Goal: Task Accomplishment & Management: Manage account settings

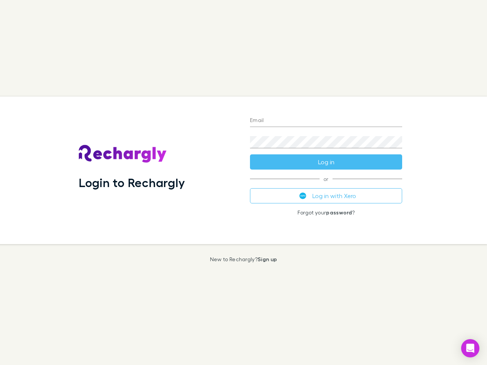
click at [244, 183] on div "Login to Rechargly" at bounding box center [158, 171] width 171 height 148
click at [326, 121] on input "Email" at bounding box center [326, 121] width 152 height 12
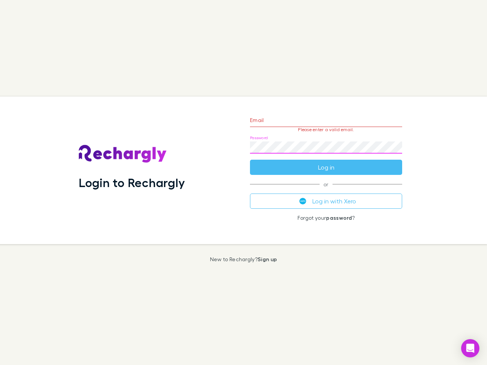
click at [326, 162] on form "Email Please enter a valid email. Password Log in" at bounding box center [326, 142] width 152 height 66
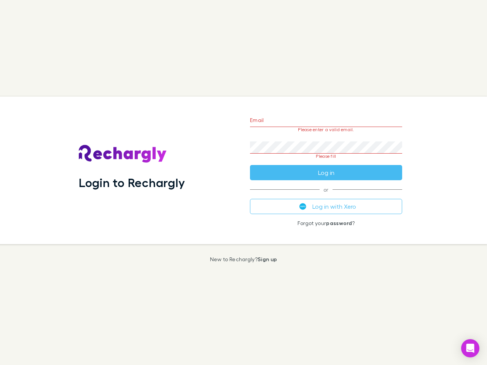
click at [326, 196] on div "Email Please enter a valid email. Password Please fill Log in or Log in with Xe…" at bounding box center [326, 171] width 164 height 148
click at [470, 349] on icon "Open Intercom Messenger" at bounding box center [471, 348] width 8 height 9
